Goal: Information Seeking & Learning: Find specific fact

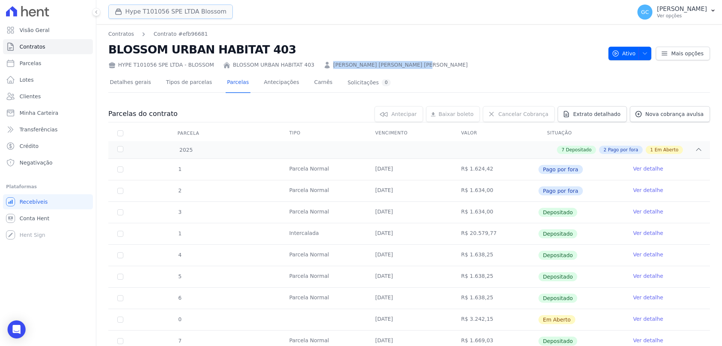
click at [207, 16] on button "Hype T101056 SPE LTDA Blossom" at bounding box center [170, 12] width 125 height 14
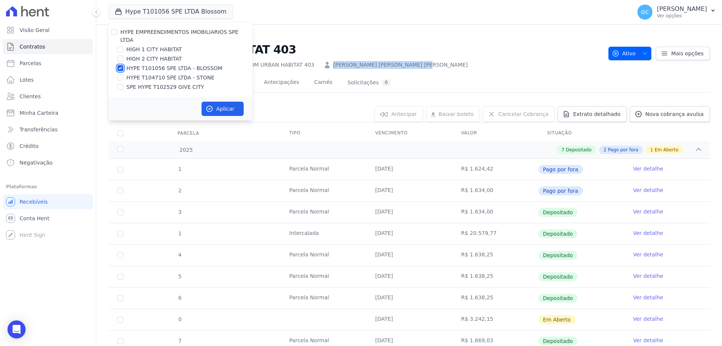
click at [120, 65] on input "HYPE T101056 SPE LTDA - BLOSSOM" at bounding box center [120, 68] width 6 height 6
checkbox input "false"
click at [121, 56] on input "HIGH 2 CITY HABITAT" at bounding box center [120, 59] width 6 height 6
checkbox input "true"
click at [120, 46] on input "HIGH 1 CITY HABITAT" at bounding box center [120, 49] width 6 height 6
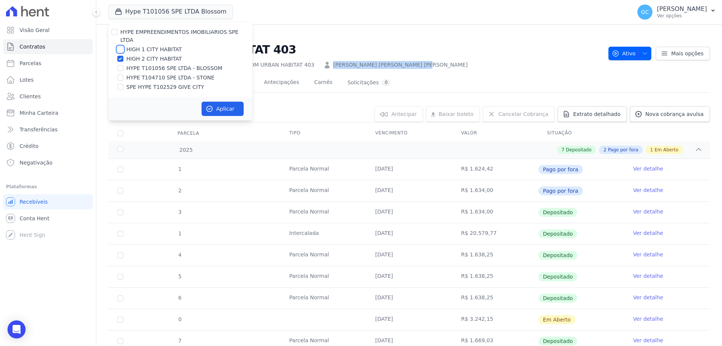
checkbox input "true"
click at [218, 102] on button "Aplicar" at bounding box center [223, 109] width 42 height 14
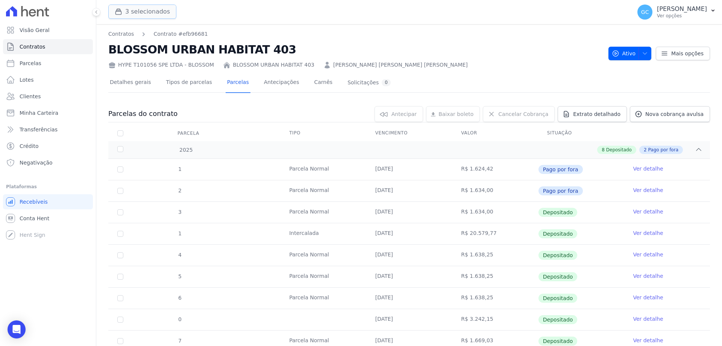
click at [153, 16] on button "3 selecionados" at bounding box center [142, 12] width 68 height 14
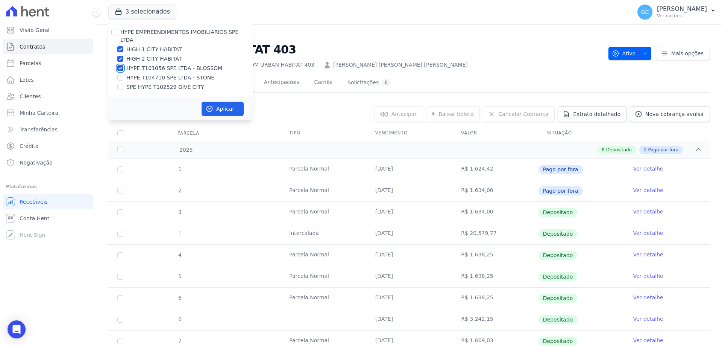
click at [119, 65] on input "HYPE T101056 SPE LTDA - BLOSSOM" at bounding box center [120, 68] width 6 height 6
checkbox input "false"
click at [220, 102] on button "Aplicar" at bounding box center [223, 109] width 42 height 14
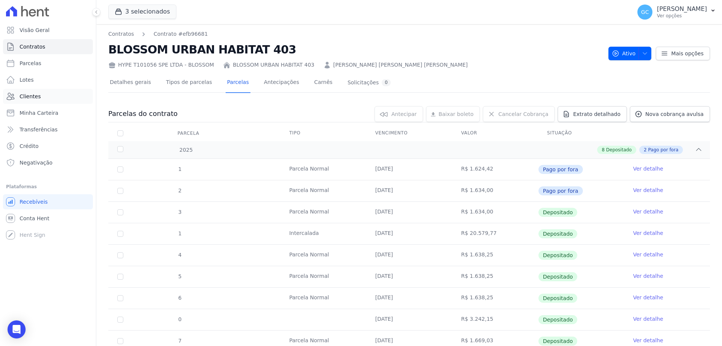
click at [40, 98] on link "Clientes" at bounding box center [48, 96] width 90 height 15
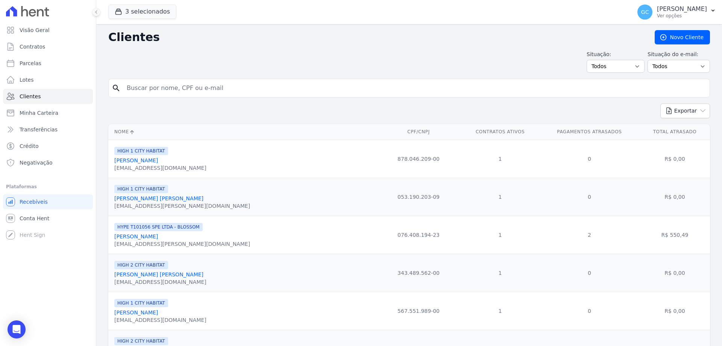
drag, startPoint x: 167, startPoint y: 86, endPoint x: 170, endPoint y: 83, distance: 4.0
click at [167, 86] on input "search" at bounding box center [414, 88] width 585 height 15
type input "[PERSON_NAME]"
click at [250, 85] on input "[PERSON_NAME]" at bounding box center [414, 88] width 585 height 15
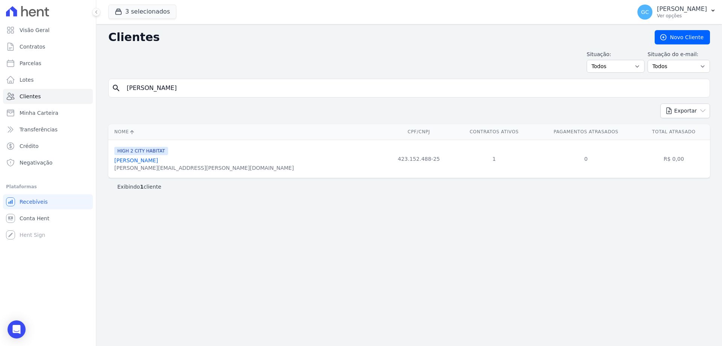
click at [158, 163] on link "[PERSON_NAME]" at bounding box center [136, 160] width 44 height 6
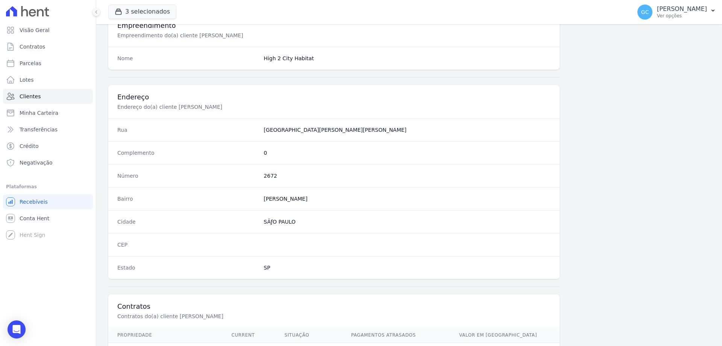
scroll to position [358, 0]
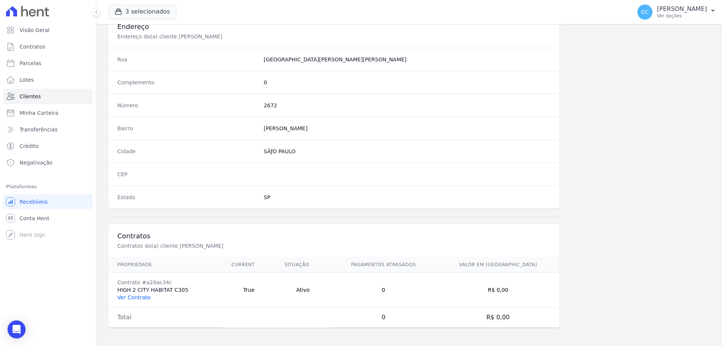
click at [137, 300] on link "Ver Contrato" at bounding box center [133, 297] width 33 height 6
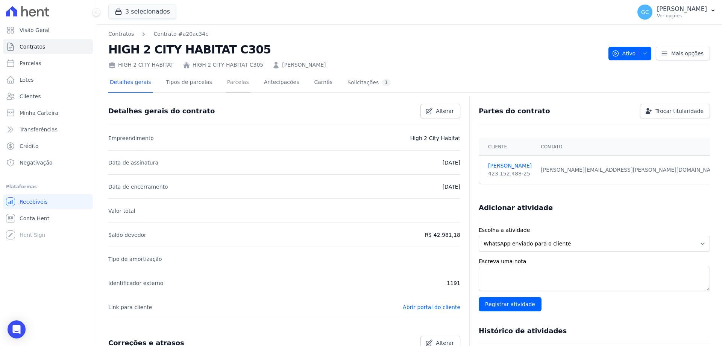
click at [236, 83] on link "Parcelas" at bounding box center [238, 83] width 25 height 20
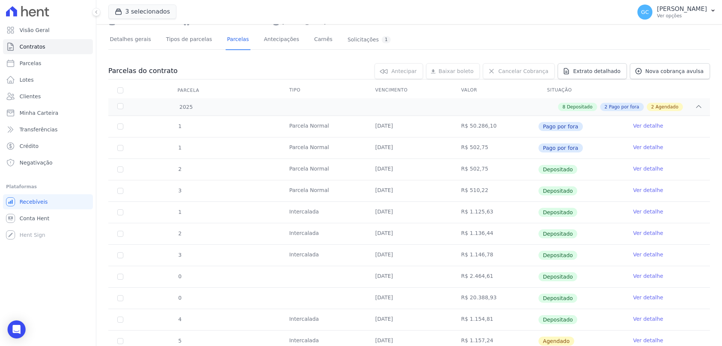
scroll to position [110, 0]
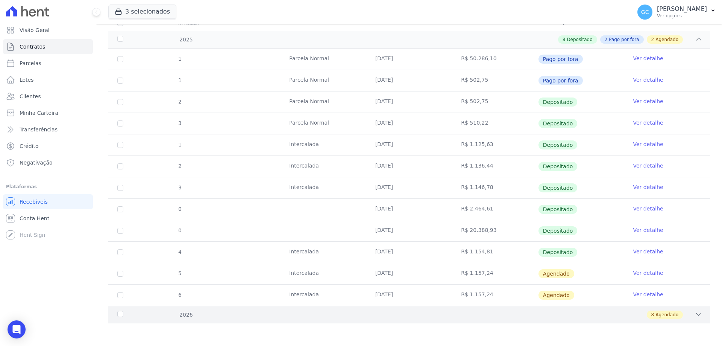
click at [696, 316] on icon at bounding box center [699, 314] width 8 height 8
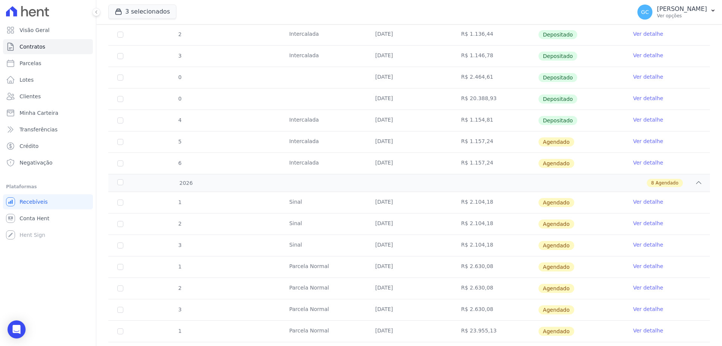
scroll to position [207, 0]
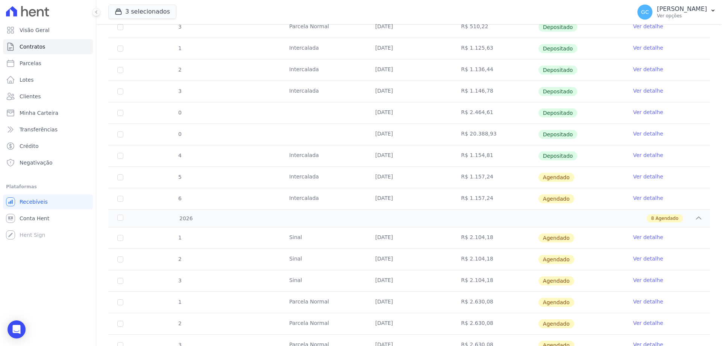
click at [638, 133] on link "Ver detalhe" at bounding box center [648, 134] width 30 height 8
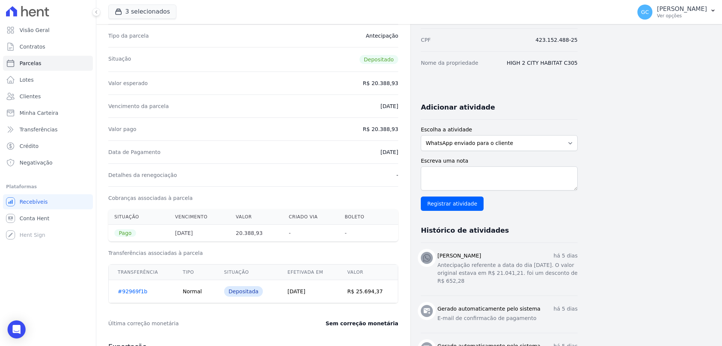
scroll to position [75, 0]
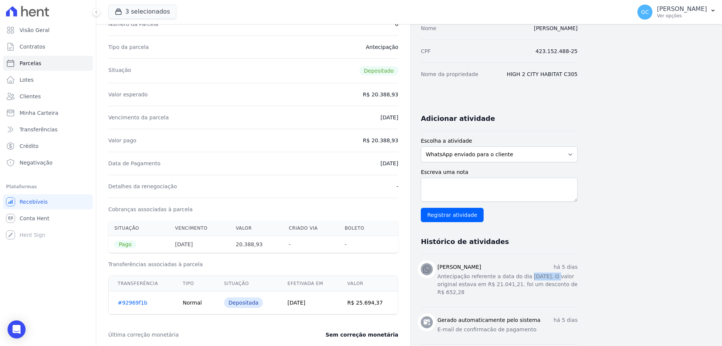
drag, startPoint x: 523, startPoint y: 276, endPoint x: 548, endPoint y: 276, distance: 24.8
click at [548, 276] on p "Antecipação referente a data do dia [DATE]. O valor original estava em R$ 21.04…" at bounding box center [508, 284] width 140 height 24
copy p "[DATE]"
drag, startPoint x: 489, startPoint y: 285, endPoint x: 511, endPoint y: 285, distance: 21.8
click at [511, 285] on p "Antecipação referente a data do dia [DATE]. O valor original estava em R$ 21.04…" at bounding box center [508, 284] width 140 height 24
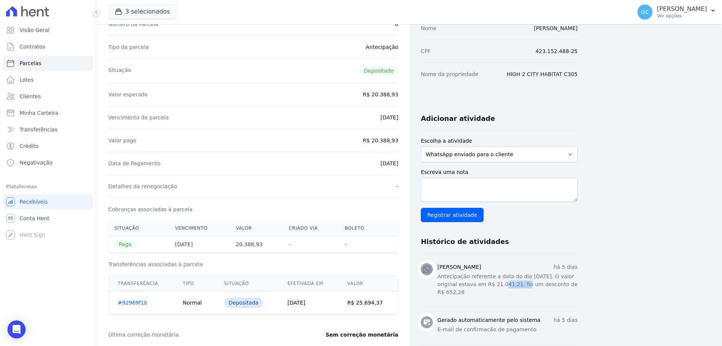
copy p "21.041,21"
drag, startPoint x: 454, startPoint y: 293, endPoint x: 437, endPoint y: 294, distance: 17.3
click at [437, 294] on div "[PERSON_NAME] há 5 [PERSON_NAME] Antecipação referente a data do dia [DATE]. O …" at bounding box center [499, 280] width 157 height 35
copy p "652,28"
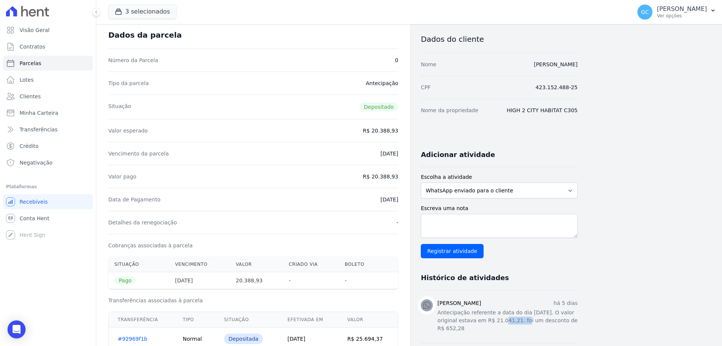
scroll to position [0, 0]
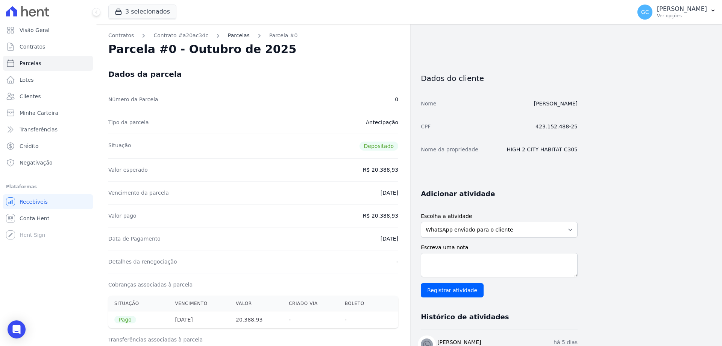
click at [228, 35] on link "Parcelas" at bounding box center [239, 36] width 22 height 8
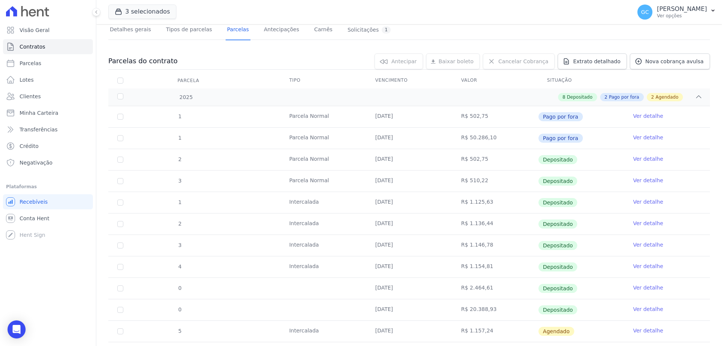
scroll to position [110, 0]
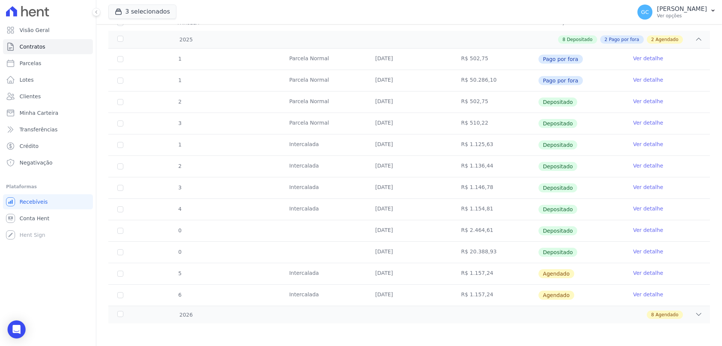
click at [644, 227] on link "Ver detalhe" at bounding box center [648, 230] width 30 height 8
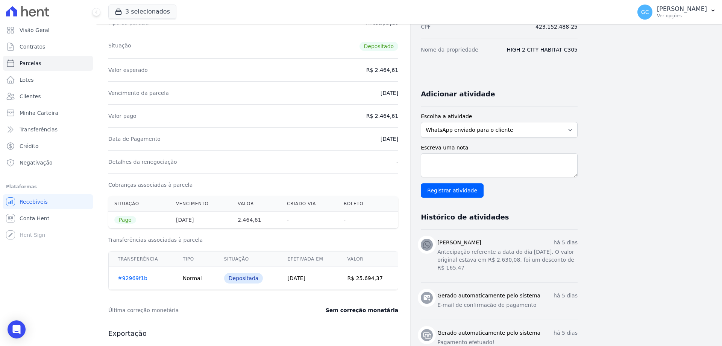
scroll to position [113, 0]
